Goal: Information Seeking & Learning: Learn about a topic

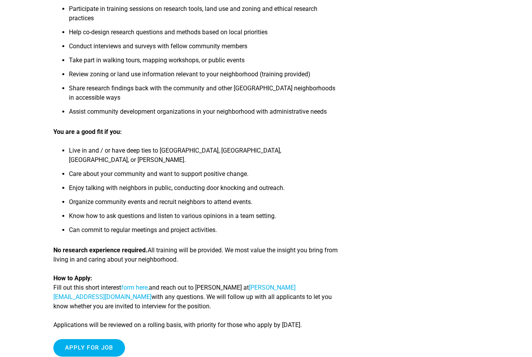
scroll to position [358, 0]
click at [495, 128] on article "Community Land Trust Resident Researcher Job Title: Community Land Trust Reside…" at bounding box center [266, 32] width 532 height 681
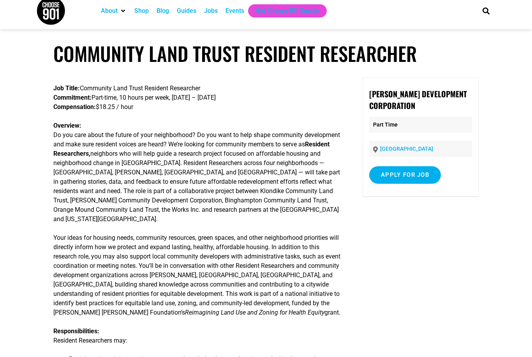
scroll to position [0, 0]
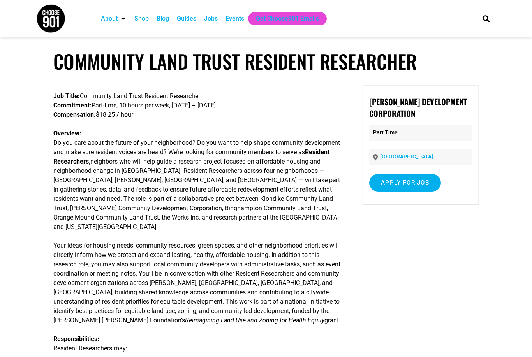
click at [255, 0] on div "About Contact Us Donate Shop Blog Guides Jobs Events Get Choose901 Emails" at bounding box center [283, 18] width 380 height 37
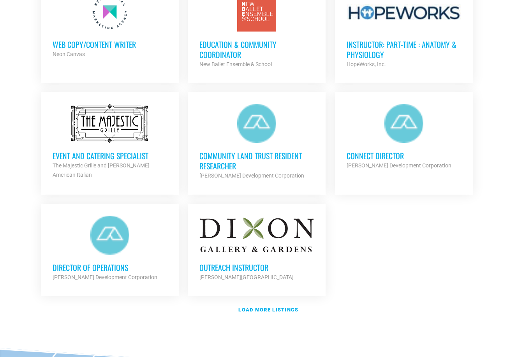
scroll to position [843, 0]
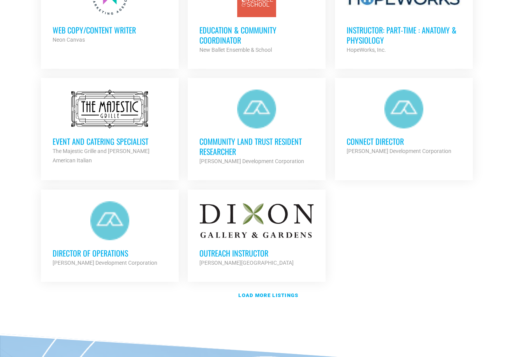
click at [296, 293] on strong "Load more listings" at bounding box center [268, 296] width 60 height 6
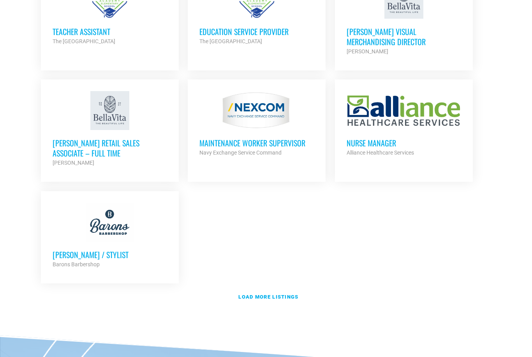
scroll to position [1632, 0]
click at [293, 294] on strong "Load more listings" at bounding box center [268, 297] width 60 height 6
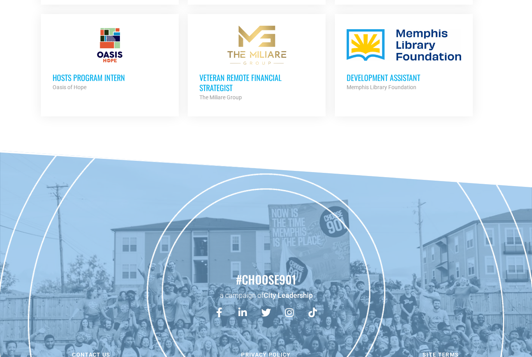
scroll to position [2368, 0]
